Goal: Transaction & Acquisition: Purchase product/service

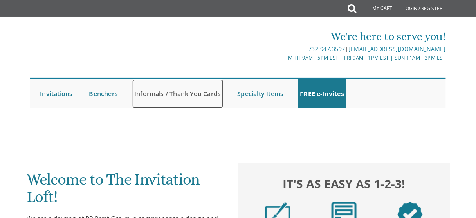
click at [167, 94] on link "Informals / Thank You Cards" at bounding box center [177, 93] width 90 height 29
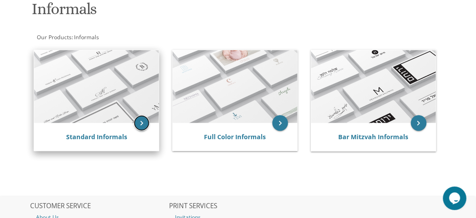
click at [141, 115] on icon "keyboard_arrow_right" at bounding box center [142, 123] width 16 height 16
click at [80, 91] on img at bounding box center [96, 86] width 125 height 73
click at [144, 126] on icon "keyboard_arrow_right" at bounding box center [142, 123] width 16 height 16
